Goal: Information Seeking & Learning: Check status

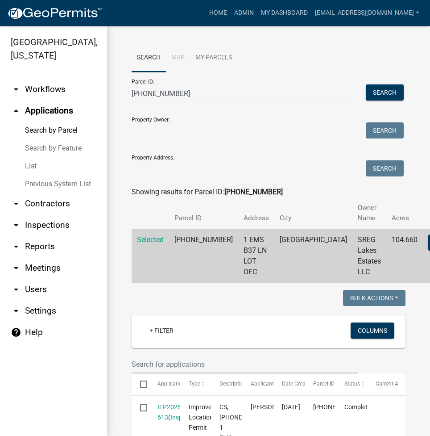
select select "3: 100"
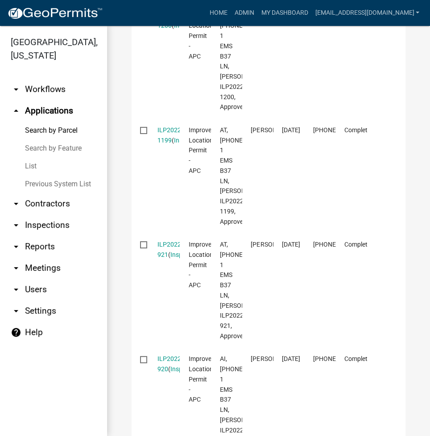
click at [52, 129] on link "Search by Parcel" at bounding box center [53, 130] width 107 height 18
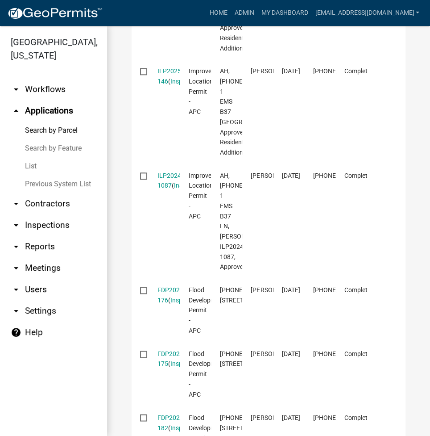
scroll to position [0, 0]
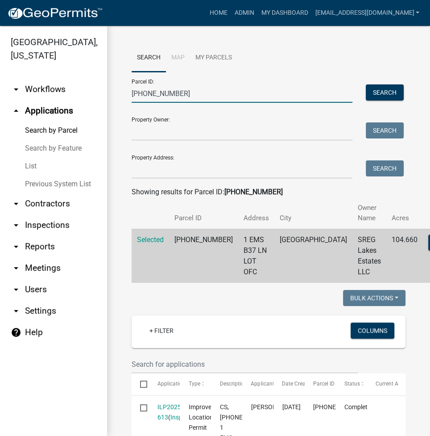
click at [152, 90] on input "005-113-026" at bounding box center [242, 93] width 221 height 18
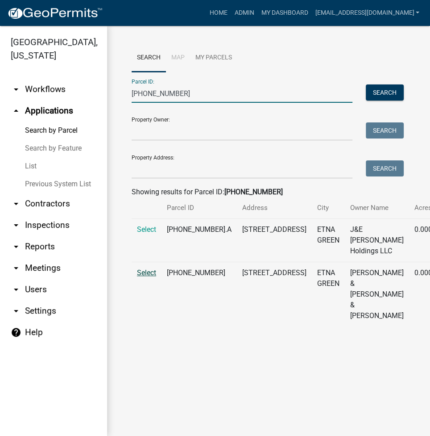
type input "012-059-052"
click at [152, 277] on span "Select" at bounding box center [146, 272] width 19 height 8
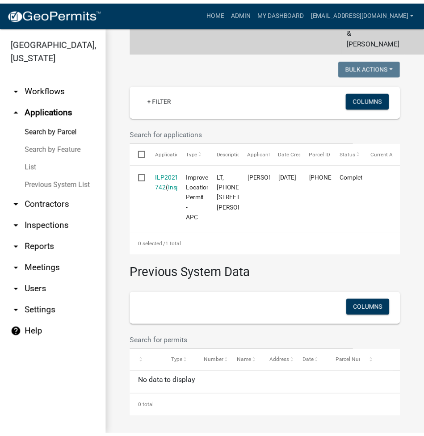
scroll to position [334, 0]
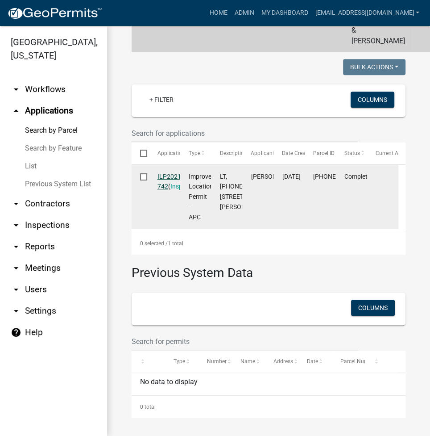
click at [168, 173] on link "ILP2021-742" at bounding box center [170, 181] width 25 height 17
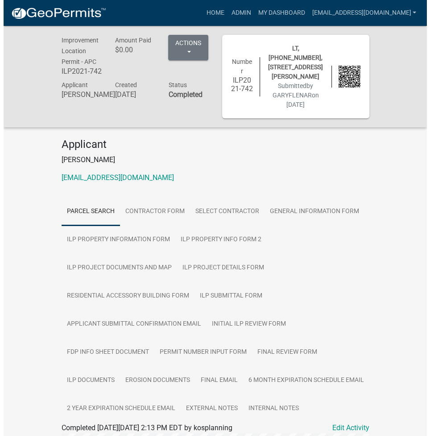
scroll to position [238, 0]
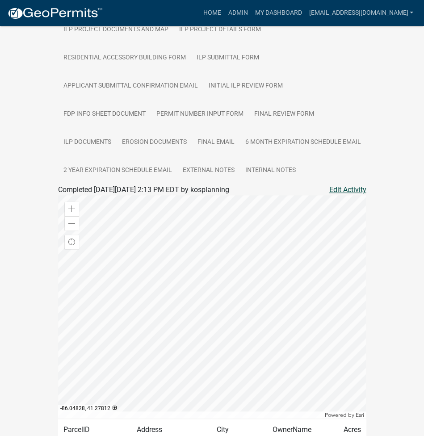
click at [340, 195] on link "Edit Activity" at bounding box center [347, 189] width 37 height 11
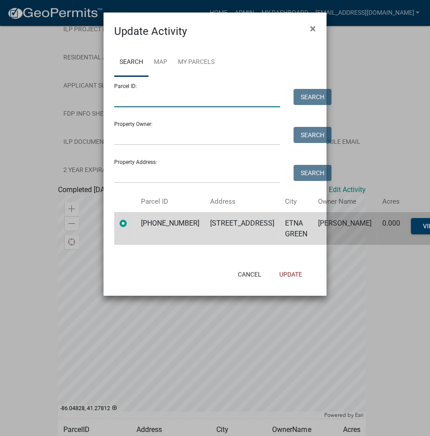
click at [154, 103] on input "Parcel ID:" at bounding box center [197, 98] width 166 height 18
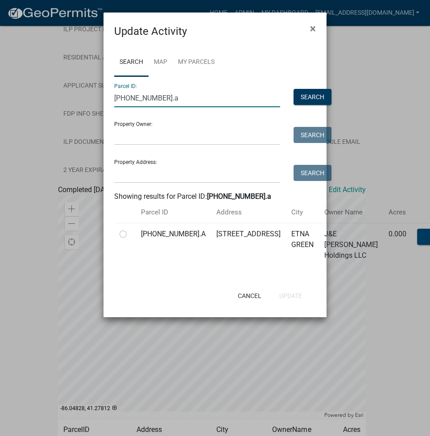
type input "012-059-052.a"
click at [130, 229] on label at bounding box center [130, 229] width 0 height 0
click at [130, 234] on input "radio" at bounding box center [133, 232] width 6 height 6
radio input "true"
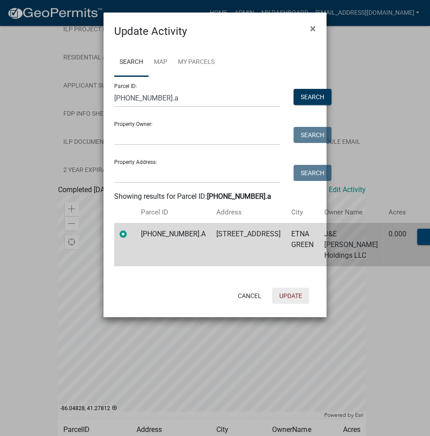
click at [293, 304] on button "Update" at bounding box center [290, 295] width 37 height 16
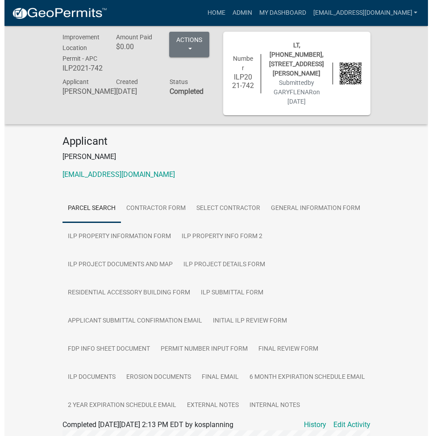
scroll to position [0, 0]
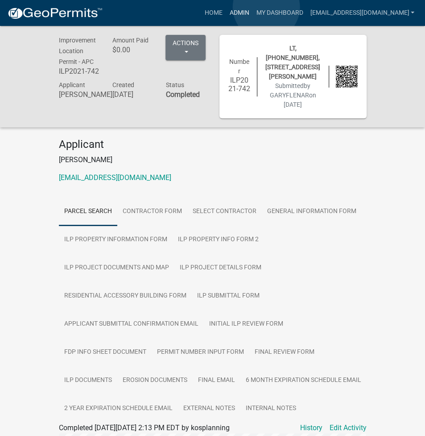
click at [253, 7] on link "Admin" at bounding box center [239, 12] width 27 height 17
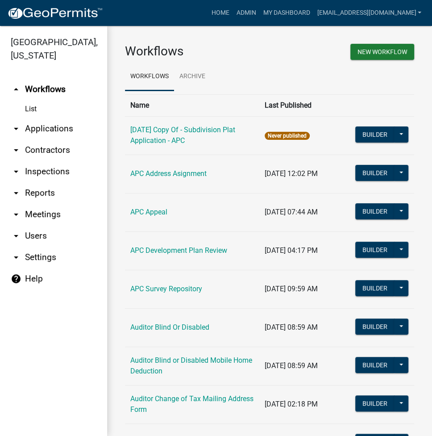
click at [46, 132] on link "arrow_drop_down Applications" at bounding box center [53, 128] width 107 height 21
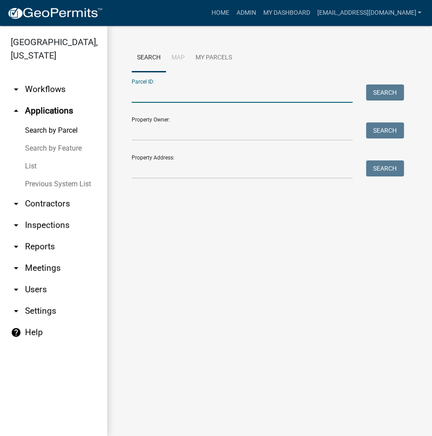
click at [168, 95] on input "Parcel ID:" at bounding box center [242, 93] width 221 height 18
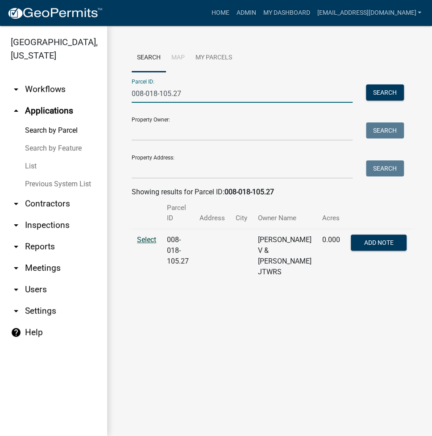
type input "008-018-105.27"
click at [138, 242] on span "Select" at bounding box center [146, 239] width 19 height 8
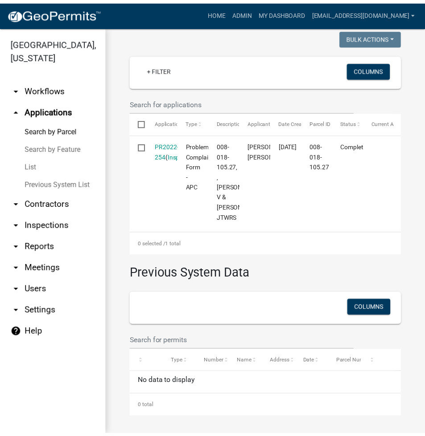
scroll to position [302, 0]
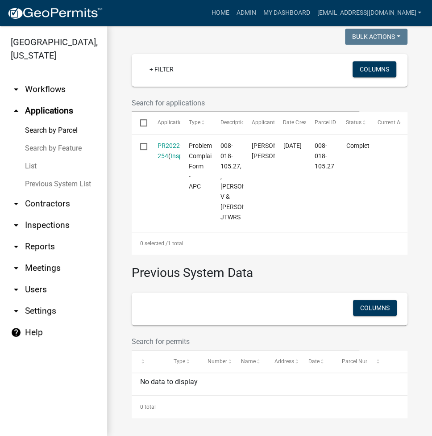
click at [167, 142] on link "PR2022-254" at bounding box center [170, 150] width 24 height 17
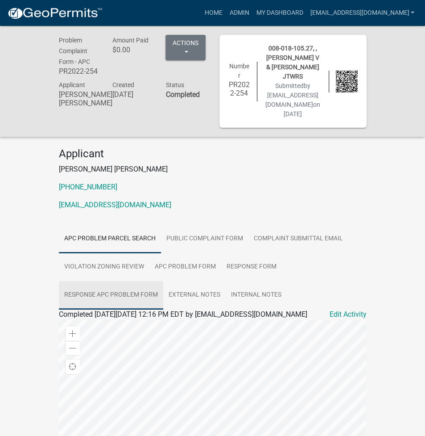
click at [127, 283] on link "Response APC Problem Form" at bounding box center [111, 295] width 104 height 29
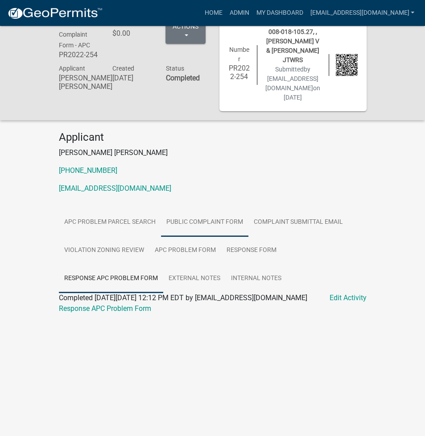
scroll to position [26, 0]
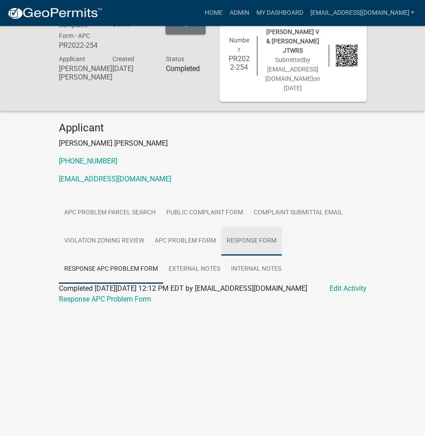
click at [252, 229] on link "RESPONSE FORM" at bounding box center [251, 241] width 61 height 29
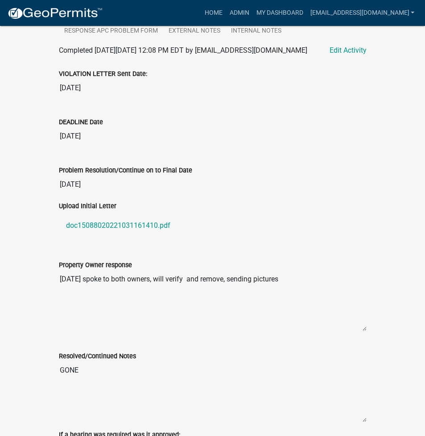
scroll to position [368, 0]
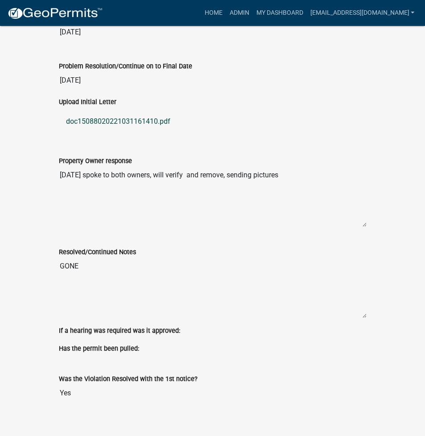
click at [127, 113] on link "doc15088020221031161410.pdf" at bounding box center [213, 121] width 308 height 21
click at [253, 12] on link "Admin" at bounding box center [239, 12] width 27 height 17
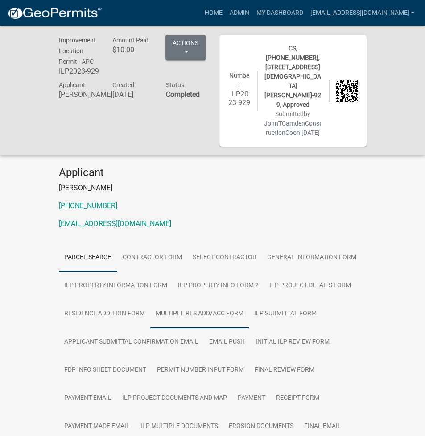
scroll to position [119, 0]
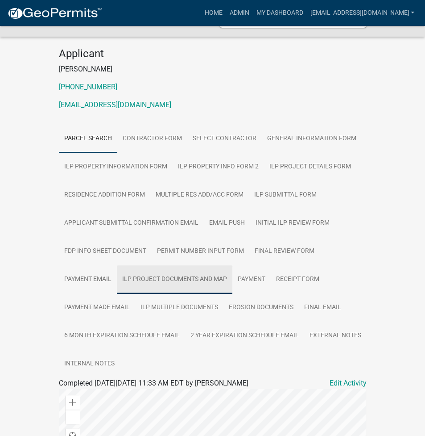
click at [171, 265] on link "ILP Project Documents and Map" at bounding box center [175, 279] width 116 height 29
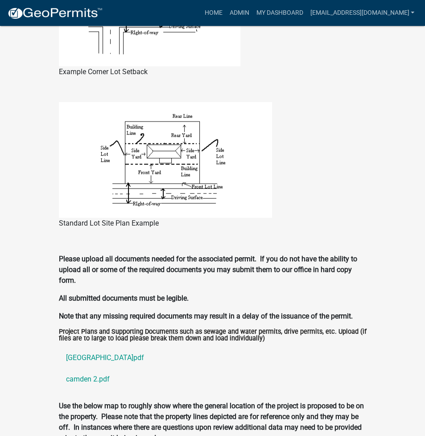
scroll to position [833, 0]
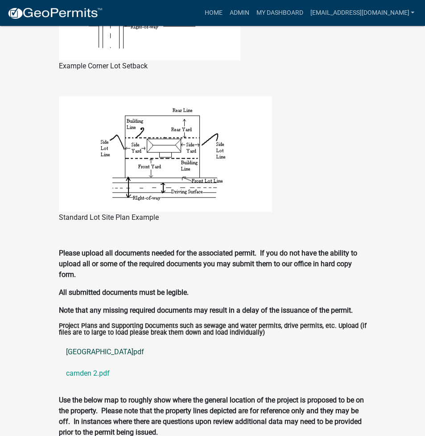
click at [86, 342] on link "[GEOGRAPHIC_DATA]pdf" at bounding box center [213, 351] width 308 height 21
click at [83, 364] on link "camden 2.pdf" at bounding box center [213, 372] width 308 height 21
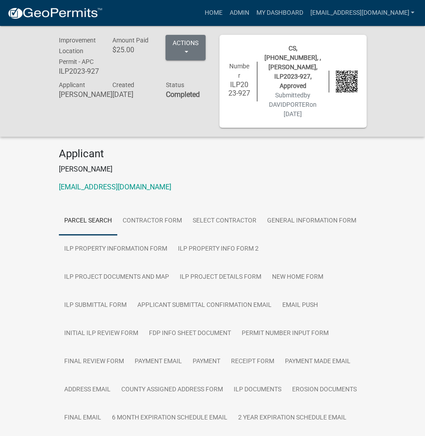
click at [221, 147] on h4 "Applicant" at bounding box center [213, 153] width 308 height 13
click at [125, 266] on link "ILP Project Documents and Map" at bounding box center [117, 277] width 116 height 29
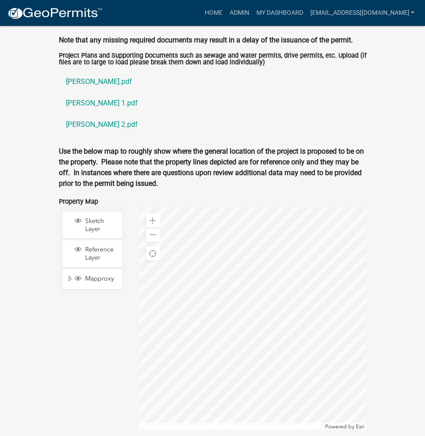
scroll to position [1071, 0]
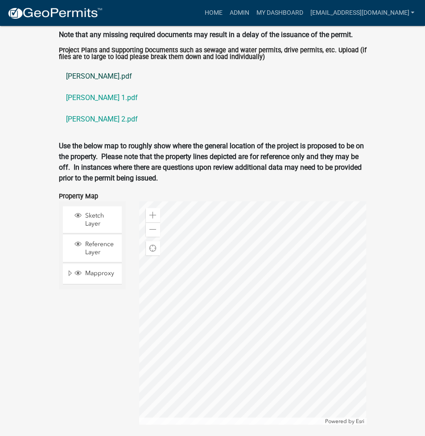
click at [81, 69] on link "katzer.pdf" at bounding box center [213, 76] width 308 height 21
click at [89, 87] on link "katzer 1.pdf" at bounding box center [213, 97] width 308 height 21
click at [76, 108] on link "katzer 2.pdf" at bounding box center [213, 118] width 308 height 21
